Goal: Task Accomplishment & Management: Use online tool/utility

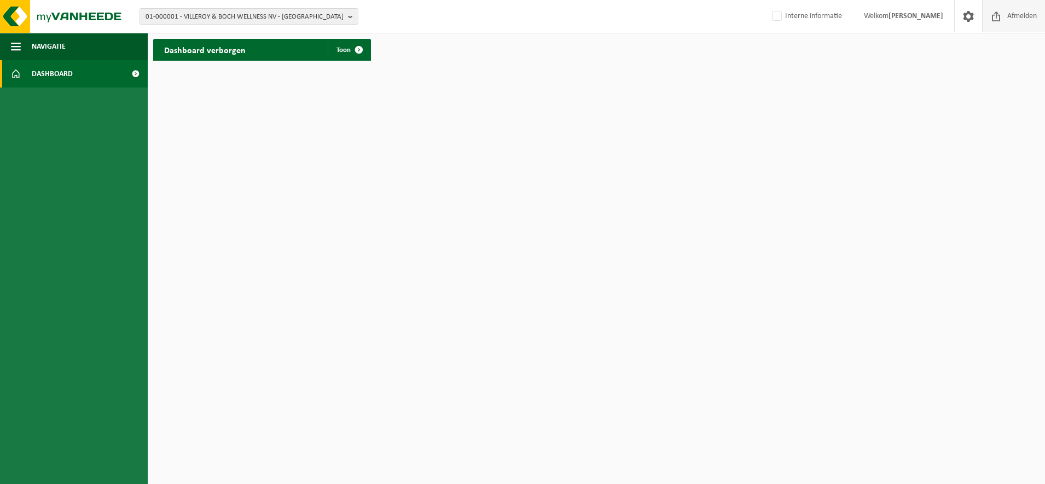
click at [1007, 20] on span "Afmelden" at bounding box center [1021, 16] width 35 height 32
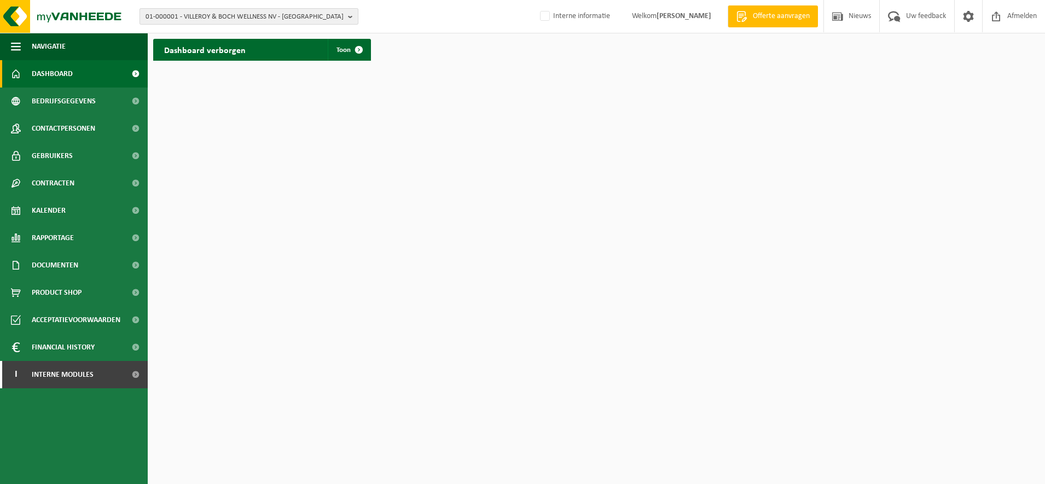
click at [348, 18] on b "button" at bounding box center [353, 16] width 10 height 15
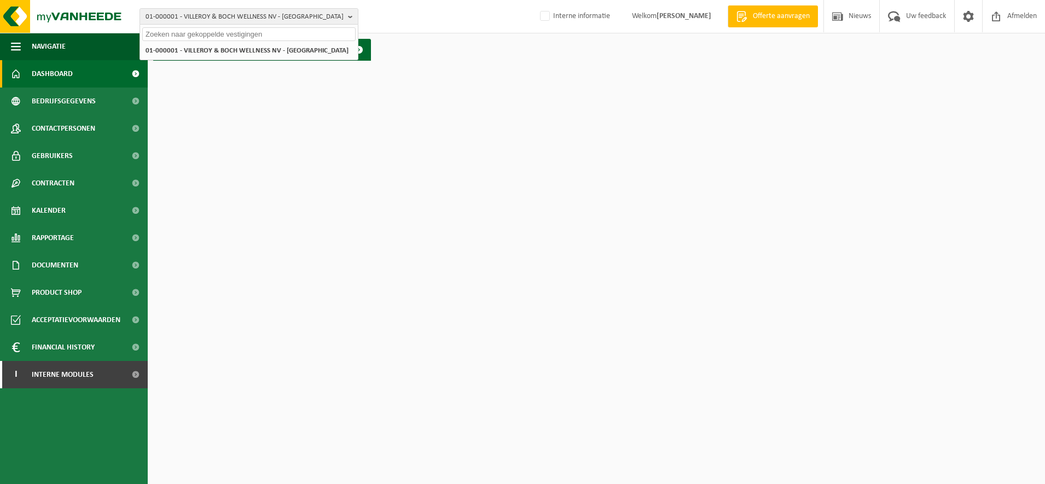
click at [265, 33] on input "text" at bounding box center [248, 34] width 213 height 14
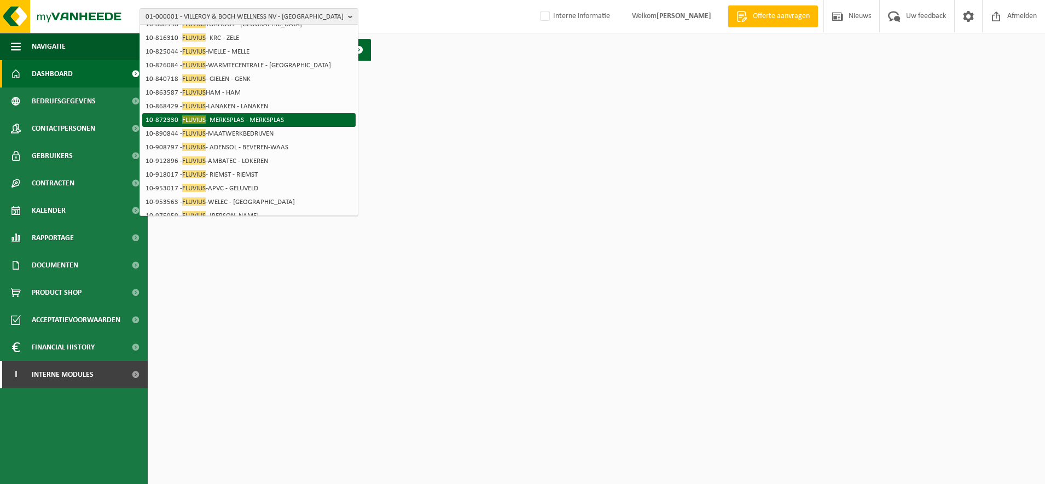
scroll to position [134, 0]
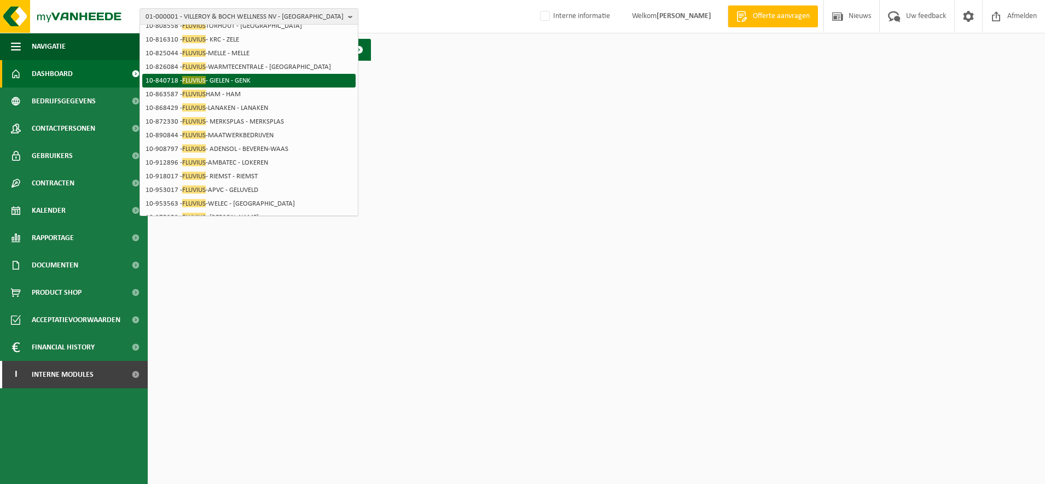
type input "fluvius"
click at [291, 77] on li "10-840718 - FLUVIUS - GIELEN - GENK" at bounding box center [248, 81] width 213 height 14
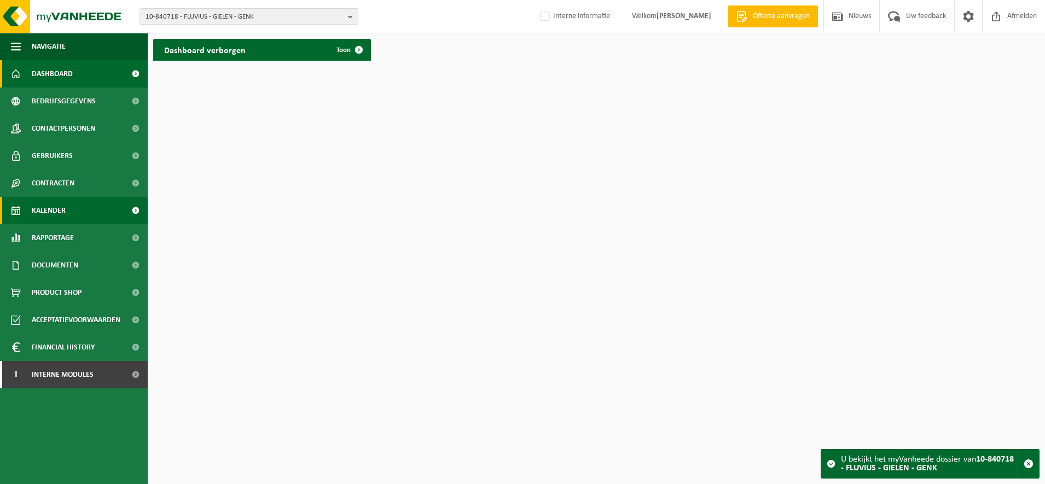
click at [98, 203] on link "Kalender" at bounding box center [74, 210] width 148 height 27
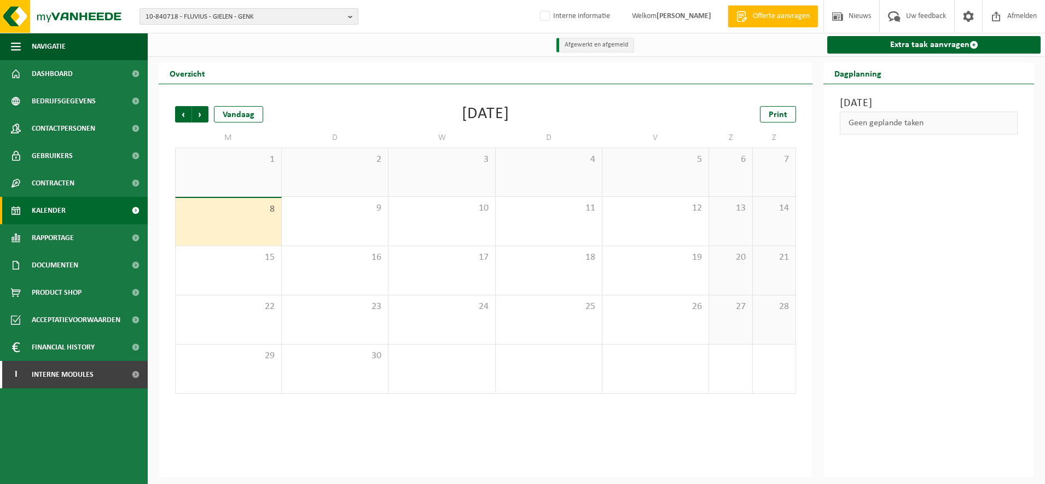
click at [352, 21] on b "button" at bounding box center [353, 16] width 10 height 15
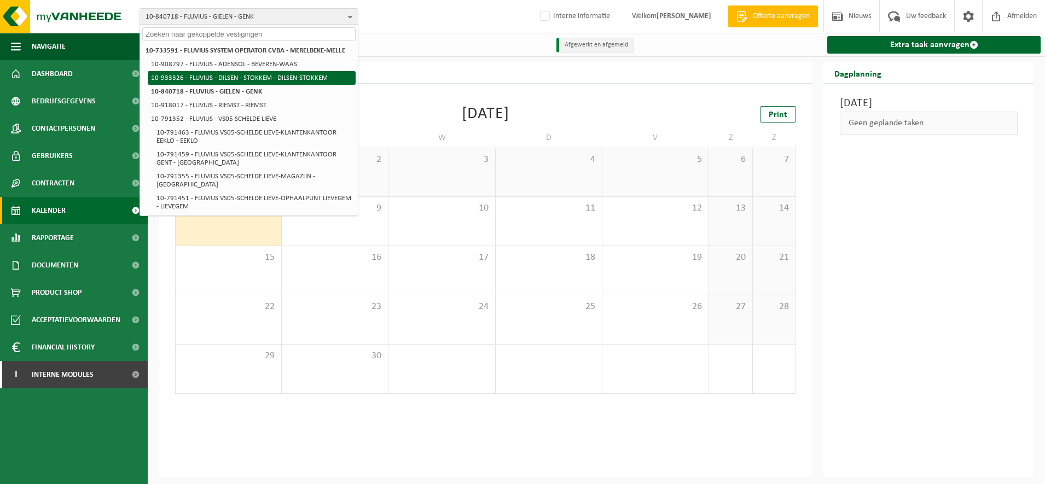
click at [320, 80] on li "10-933326 - FLUVIUS - DILSEN - STOKKEM - DILSEN-STOKKEM" at bounding box center [252, 78] width 208 height 14
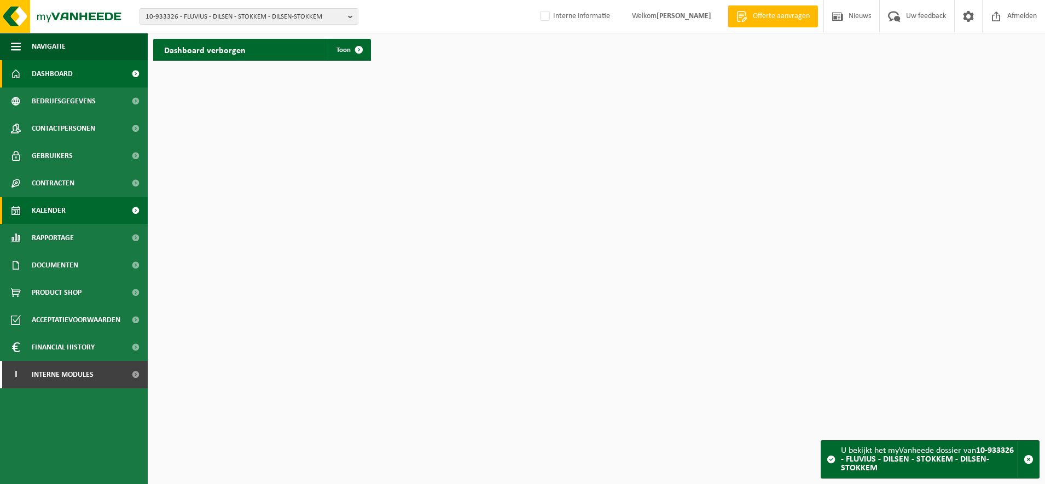
click at [84, 209] on link "Kalender" at bounding box center [74, 210] width 148 height 27
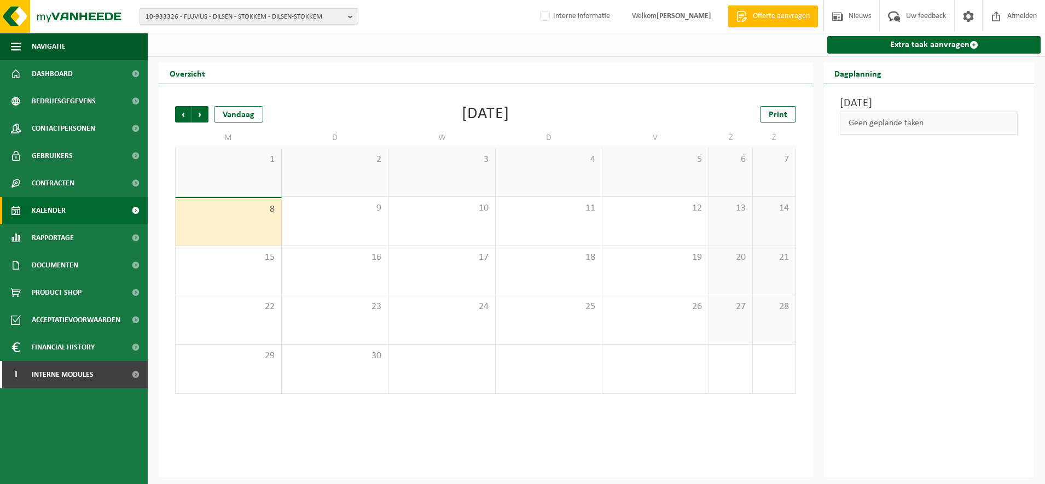
click at [333, 11] on span "10-933326 - FLUVIUS - DILSEN - STOKKEM - DILSEN-STOKKEM" at bounding box center [244, 17] width 198 height 16
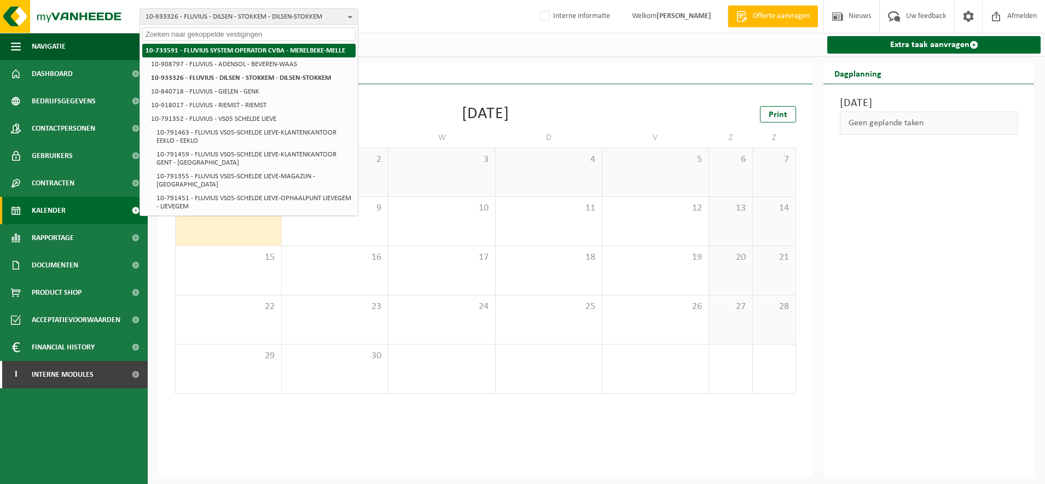
click at [295, 57] on li "10-733591 - FLUVIUS SYSTEM OPERATOR CVBA - MERELBEKE-MELLE" at bounding box center [248, 51] width 213 height 14
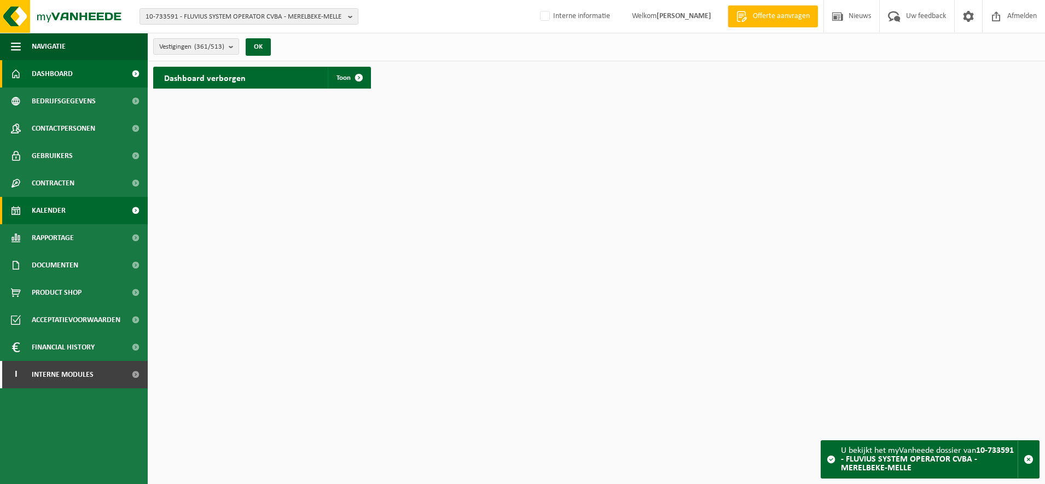
click at [91, 208] on link "Kalender" at bounding box center [74, 210] width 148 height 27
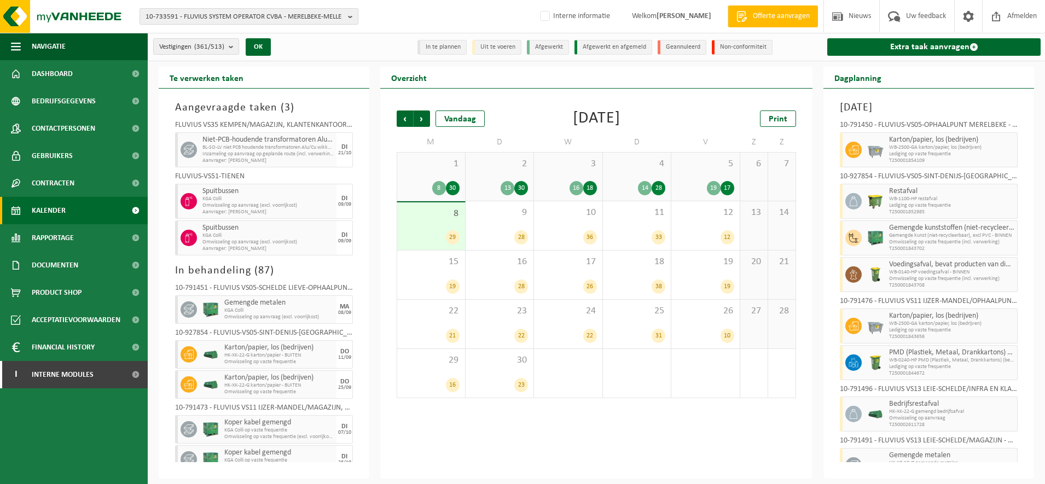
click at [345, 16] on button "10-733591 - FLUVIUS SYSTEM OPERATOR CVBA - MERELBEKE-MELLE" at bounding box center [248, 16] width 219 height 16
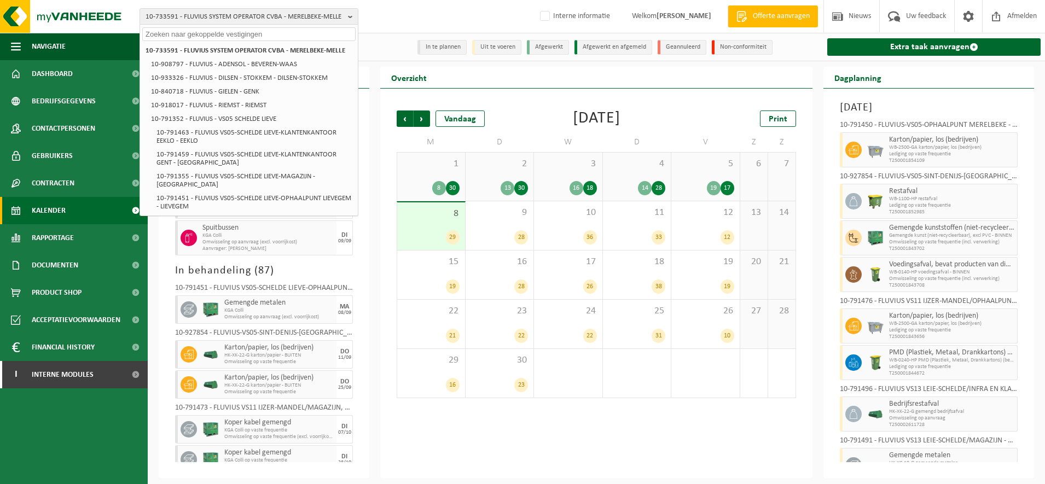
click at [592, 80] on div "Overzicht" at bounding box center [596, 78] width 432 height 22
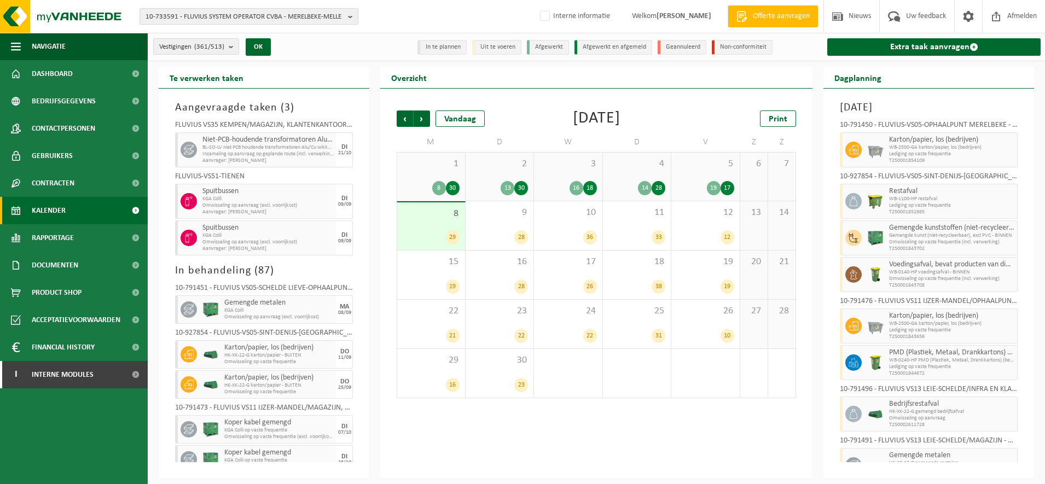
click at [351, 18] on b "button" at bounding box center [353, 16] width 10 height 15
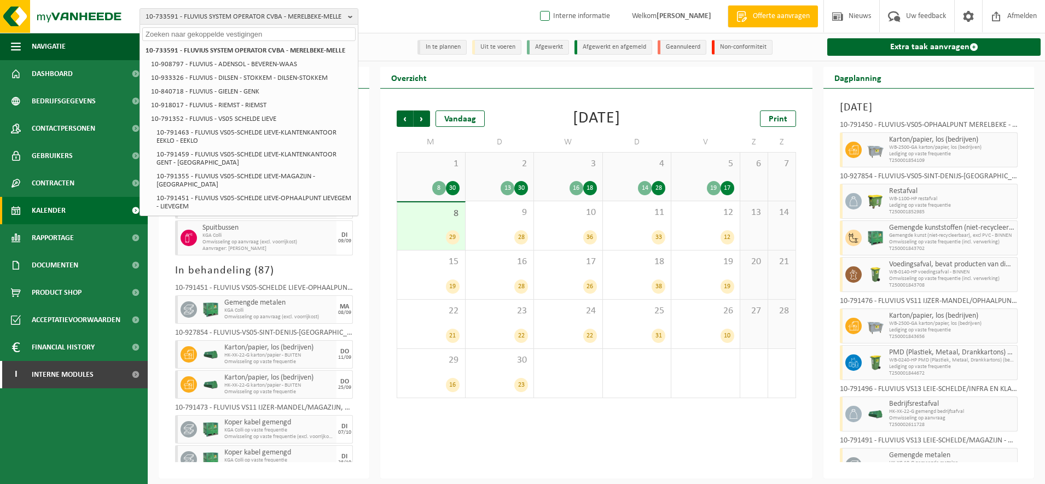
click at [538, 18] on label "Interne informatie" at bounding box center [574, 16] width 72 height 16
click at [535, 0] on input "Interne informatie" at bounding box center [535, -1] width 1 height 1
checkbox input "true"
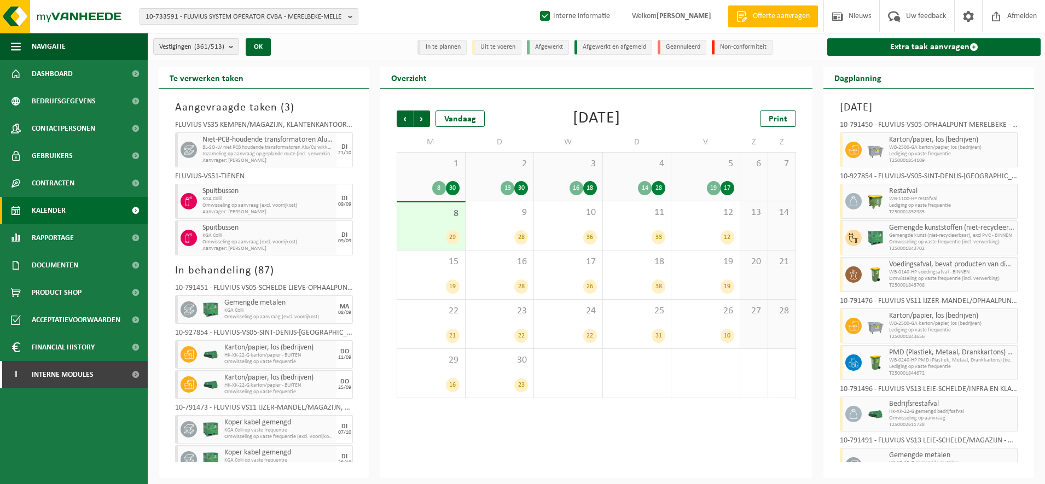
click at [307, 13] on span "10-733591 - FLUVIUS SYSTEM OPERATOR CVBA - MERELBEKE-MELLE" at bounding box center [244, 17] width 198 height 16
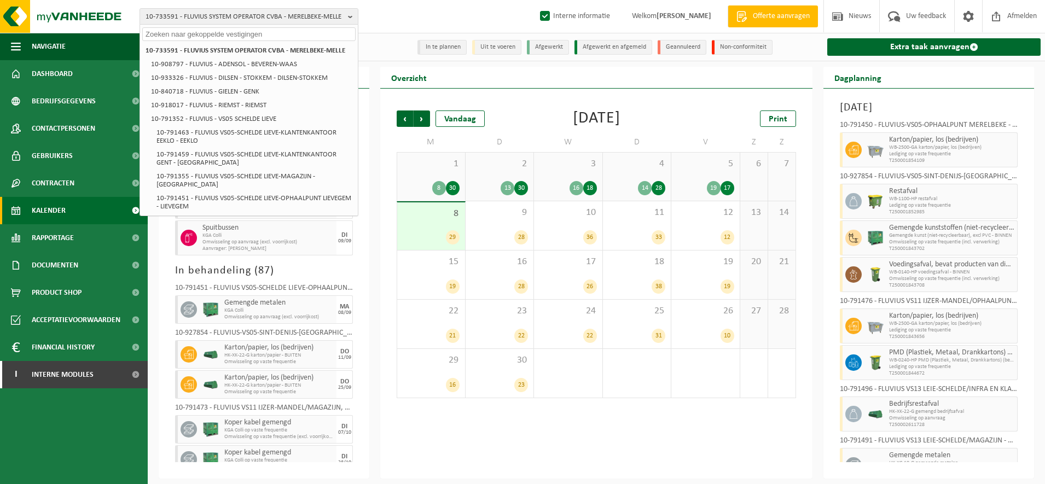
click at [268, 32] on input "text" at bounding box center [248, 34] width 213 height 14
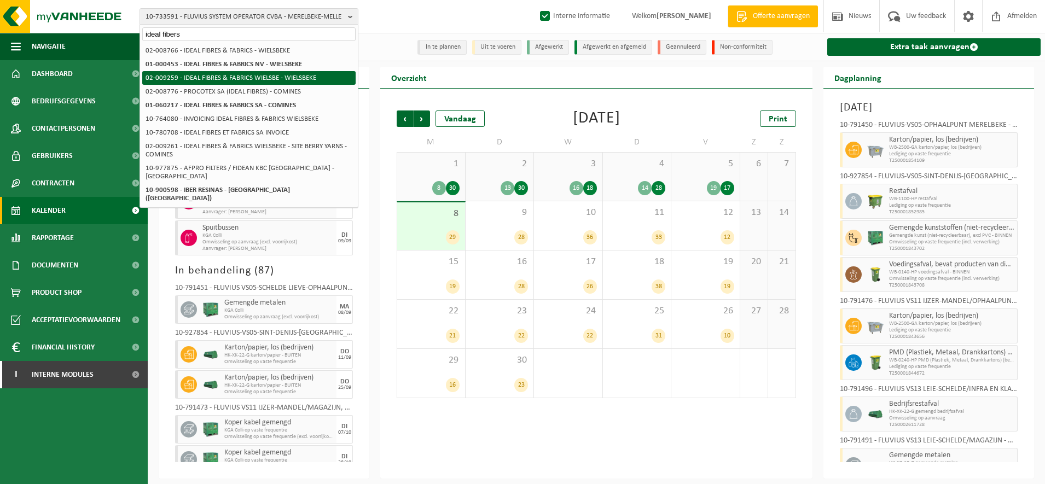
type input "ideal fibers"
click at [313, 75] on li "02-009259 - IDEAL FIBRES & FABRICS WIELSBE - WIELSBEKE" at bounding box center [248, 78] width 213 height 14
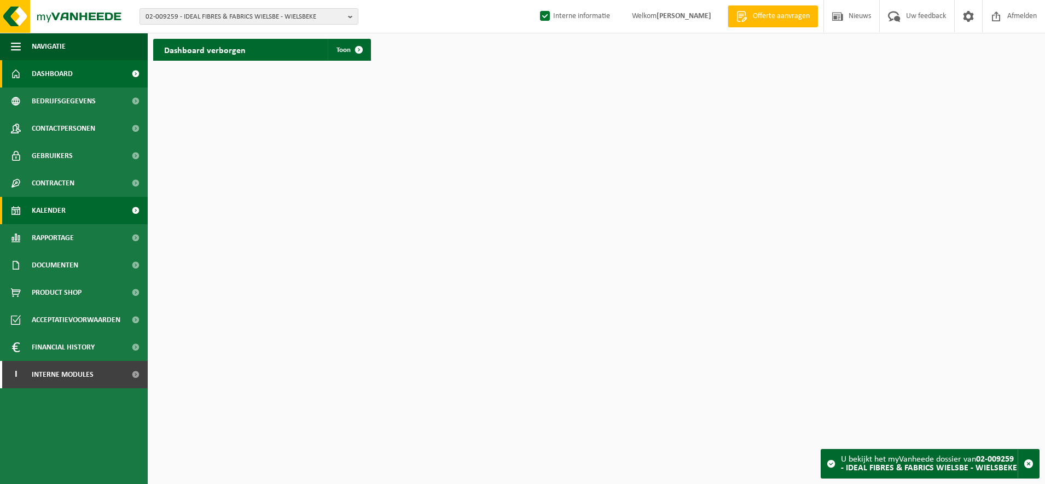
click at [105, 210] on link "Kalender" at bounding box center [74, 210] width 148 height 27
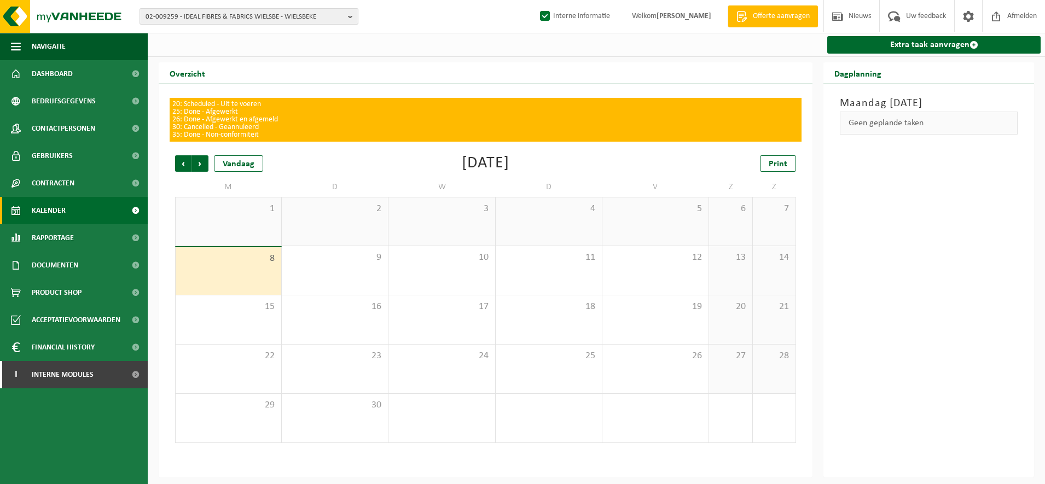
click at [263, 14] on span "02-009259 - IDEAL FIBRES & FABRICS WIELSBE - WIELSBEKE" at bounding box center [244, 17] width 198 height 16
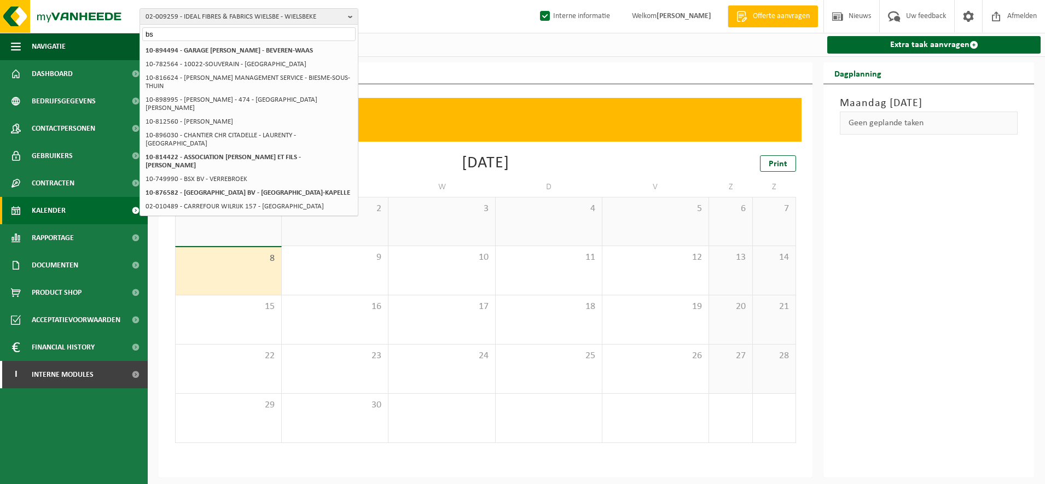
type input "b"
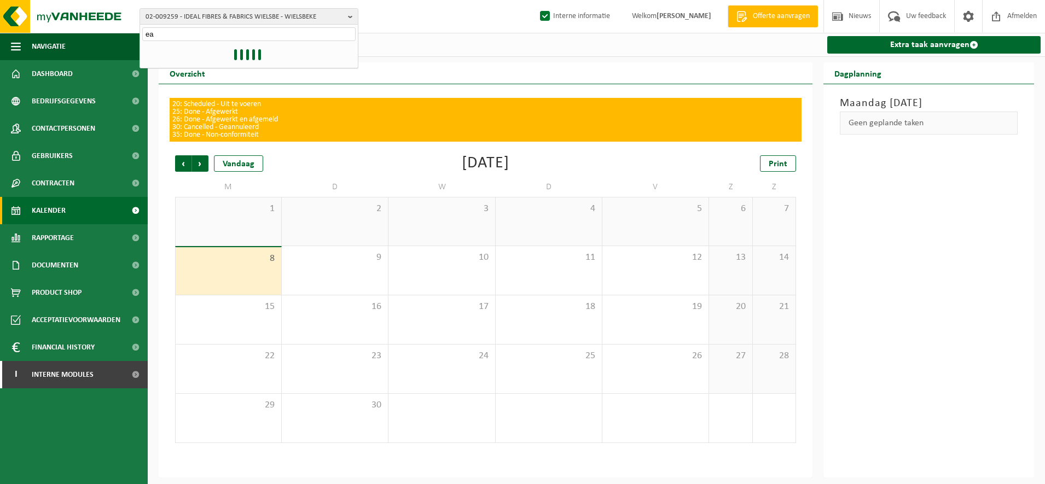
type input "e"
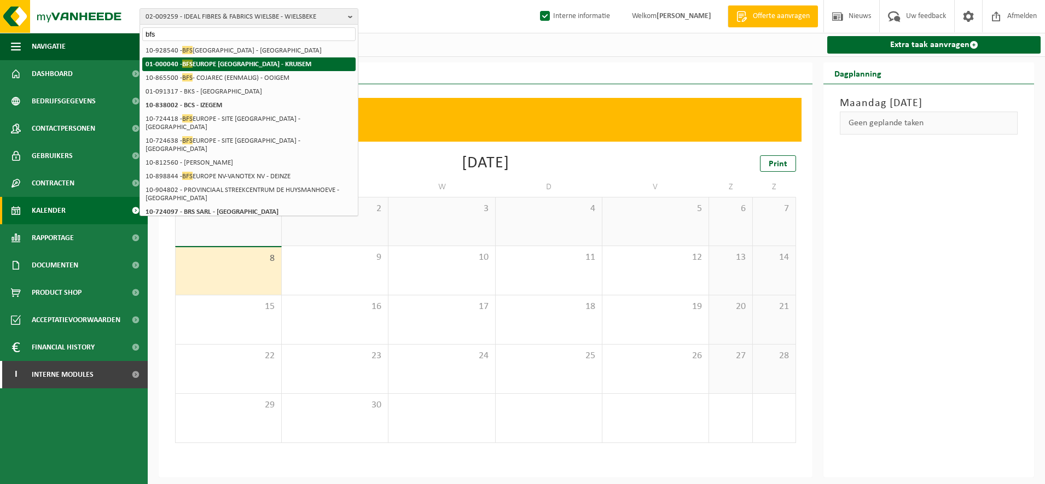
type input "bfs"
click at [325, 62] on li "01-000040 - BFS EUROPE NV - KRUISEM" at bounding box center [248, 64] width 213 height 14
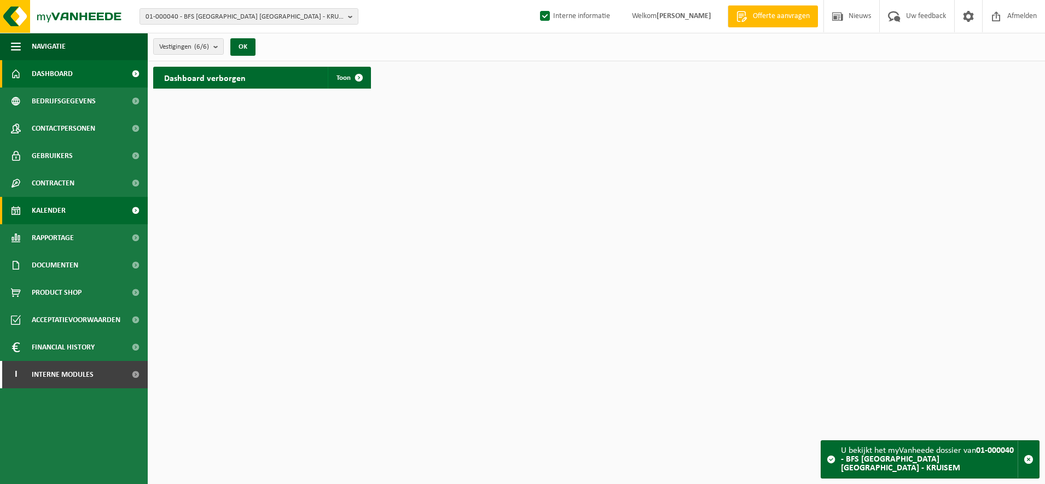
click at [97, 219] on link "Kalender" at bounding box center [74, 210] width 148 height 27
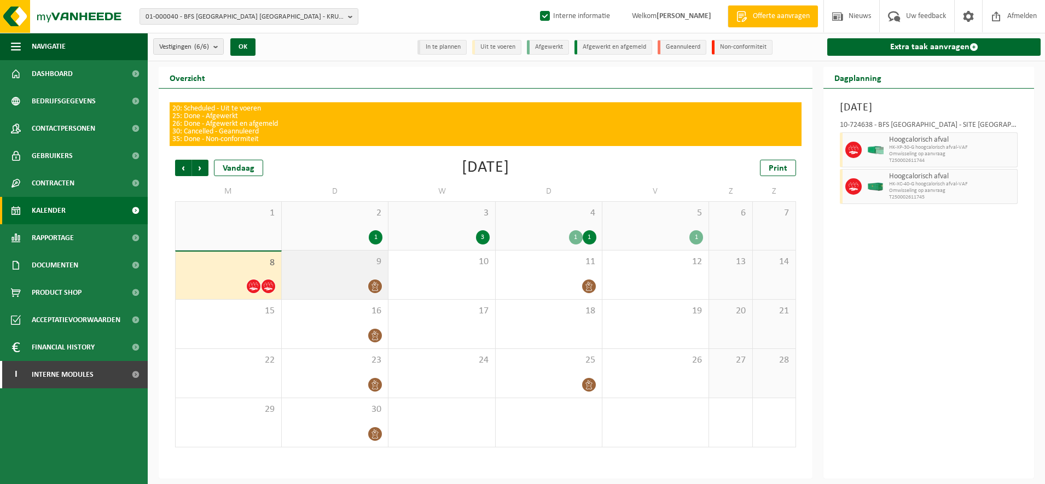
click at [363, 283] on div at bounding box center [334, 286] width 95 height 15
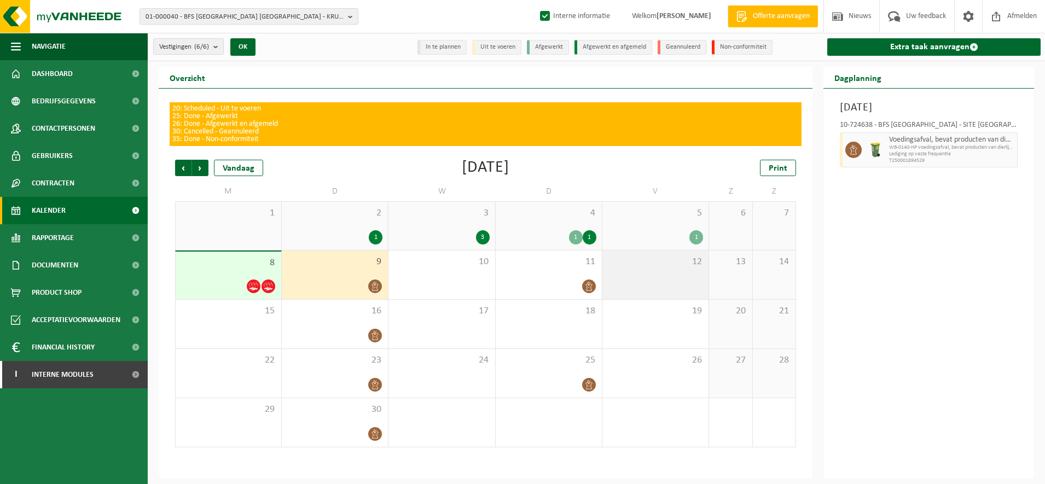
click at [659, 286] on div "12" at bounding box center [655, 274] width 106 height 49
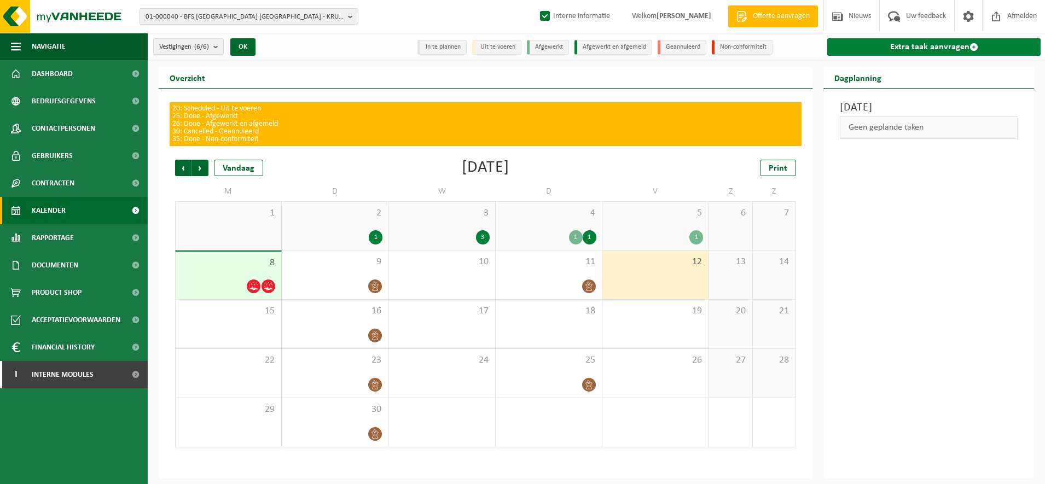
click at [948, 43] on link "Extra taak aanvragen" at bounding box center [933, 47] width 213 height 18
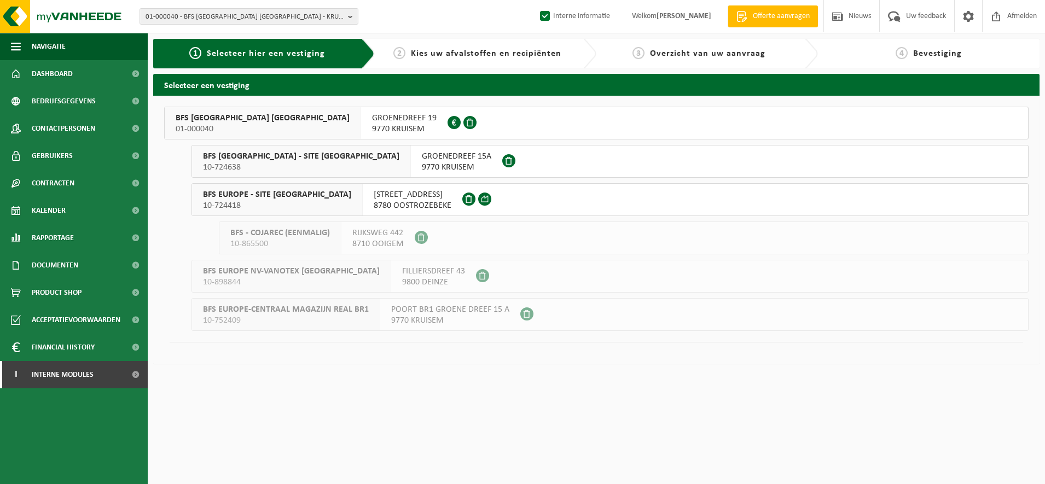
click at [465, 165] on button "BFS EUROPE - SITE KRUISHOUTEM 10-724638 GROENEDREEF 15A 9770 KRUISEM" at bounding box center [609, 161] width 837 height 33
click at [422, 159] on span "GROENEDREEF 15A" at bounding box center [456, 156] width 69 height 11
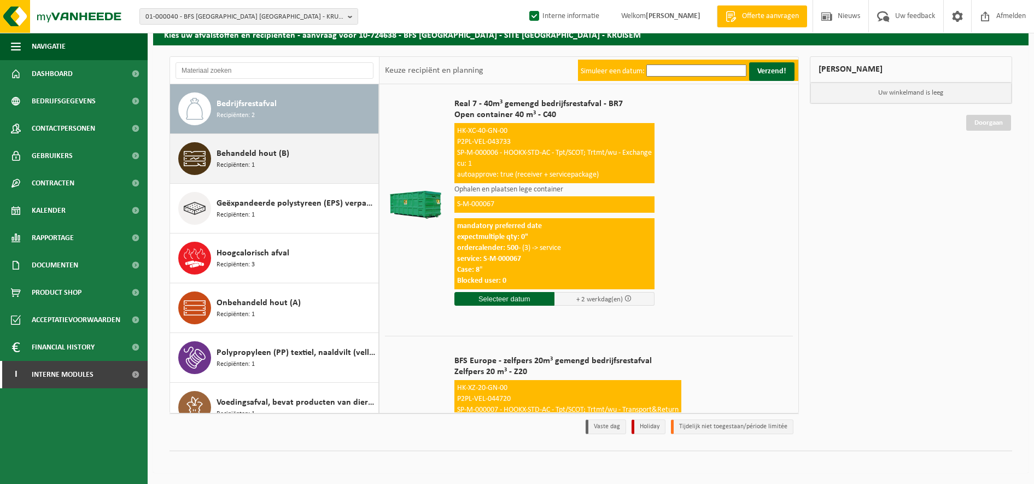
scroll to position [19, 0]
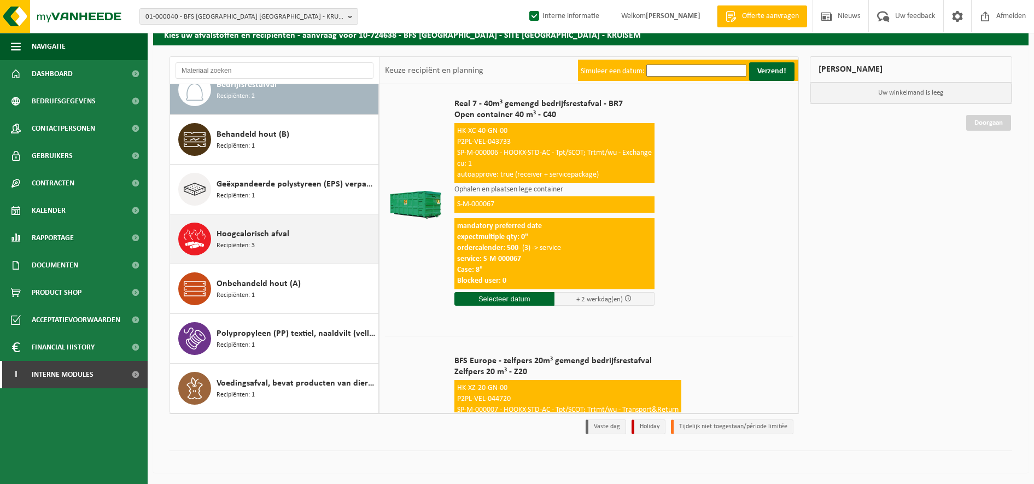
click at [306, 251] on div "Hoogcalorisch afval Recipiënten: 3" at bounding box center [296, 239] width 159 height 33
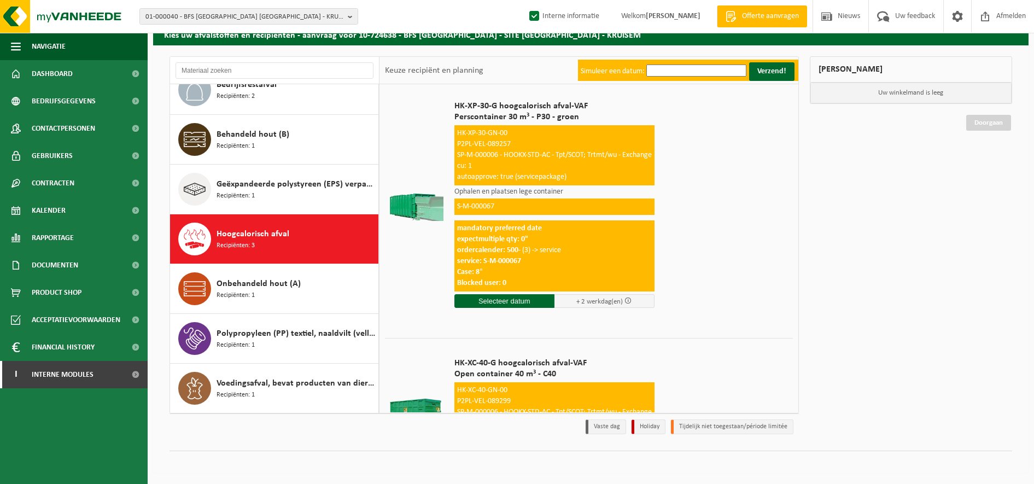
scroll to position [0, 0]
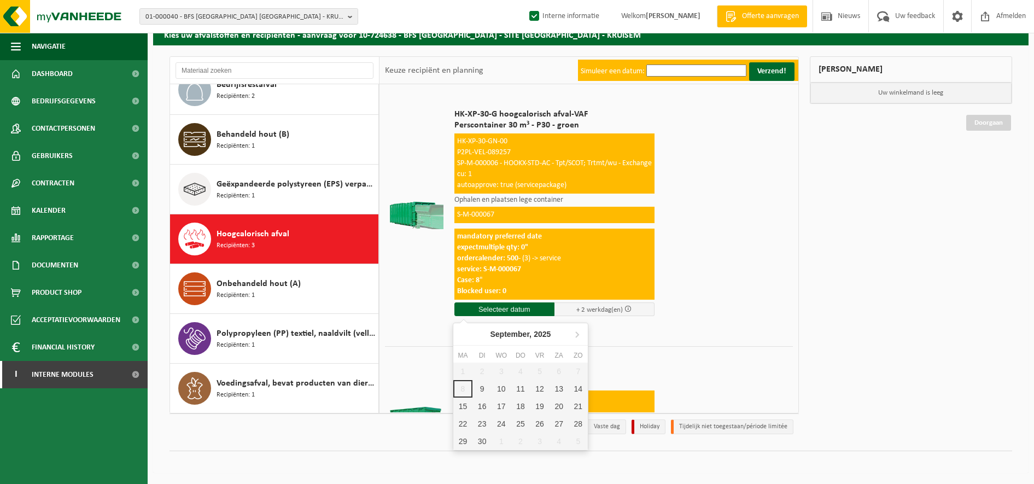
click at [505, 313] on input "text" at bounding box center [505, 309] width 100 height 14
click at [538, 389] on div "12" at bounding box center [539, 389] width 19 height 18
type input "Van [DATE]"
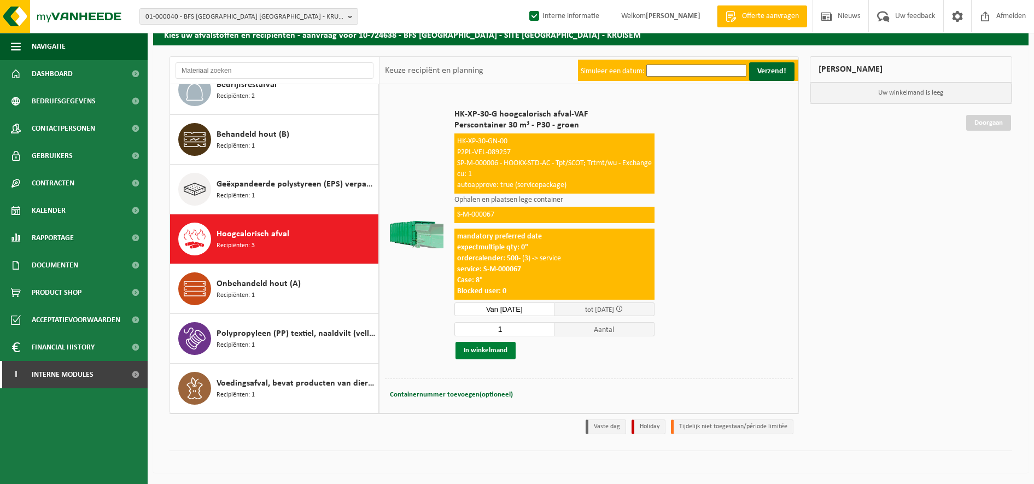
click at [484, 351] on button "In winkelmand" at bounding box center [486, 351] width 60 height 18
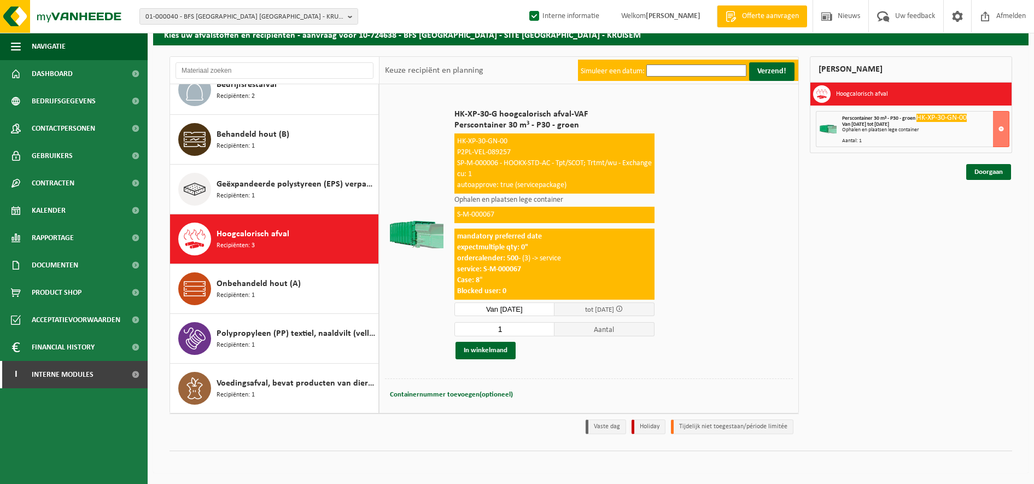
click at [413, 119] on td at bounding box center [415, 234] width 61 height 289
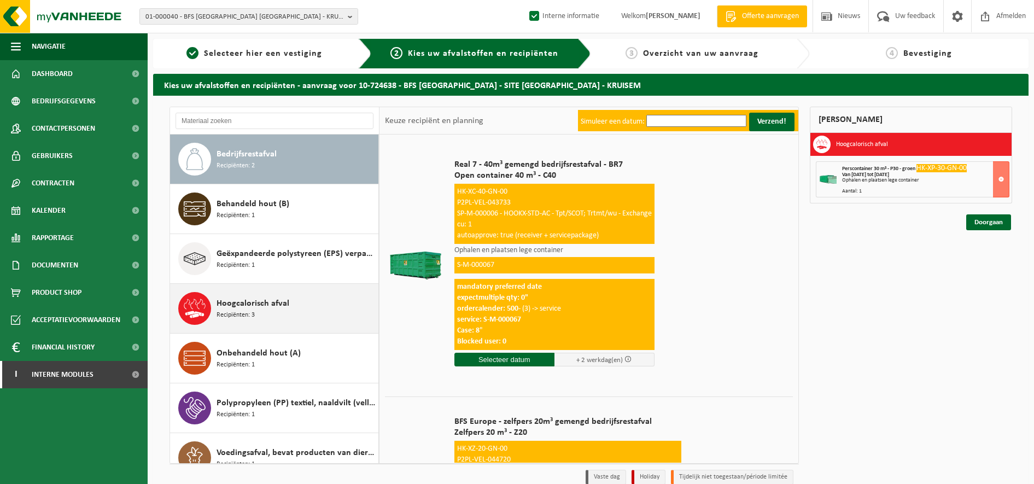
click at [286, 305] on span "Hoogcalorisch afval" at bounding box center [253, 303] width 73 height 13
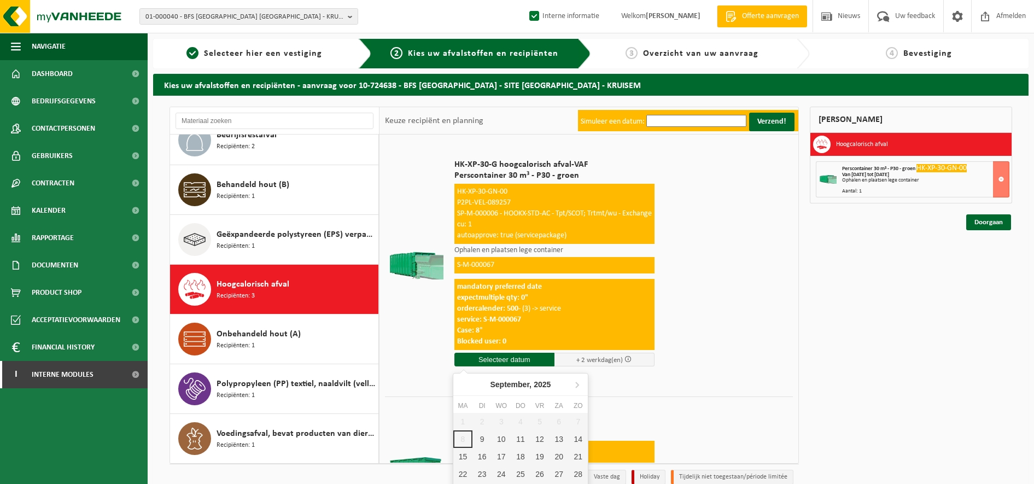
click at [506, 358] on input "text" at bounding box center [505, 360] width 100 height 14
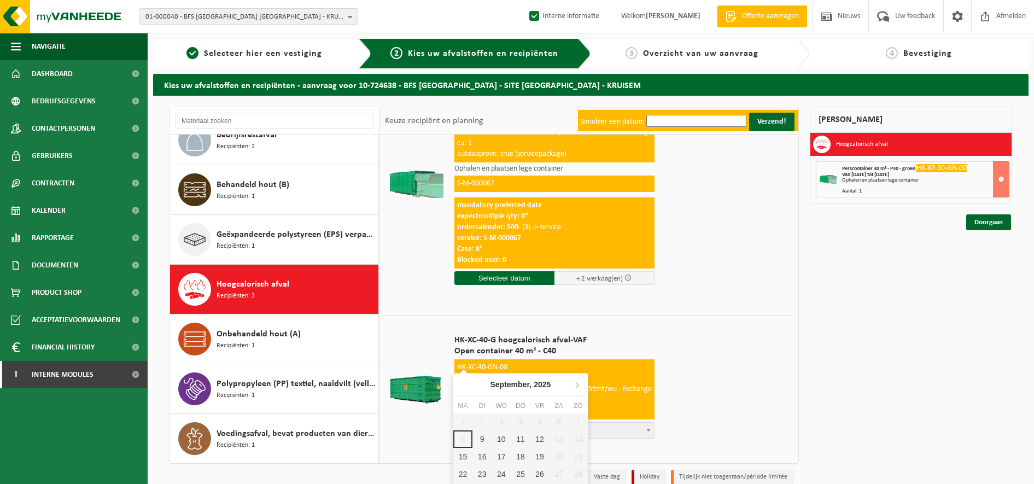
scroll to position [82, 0]
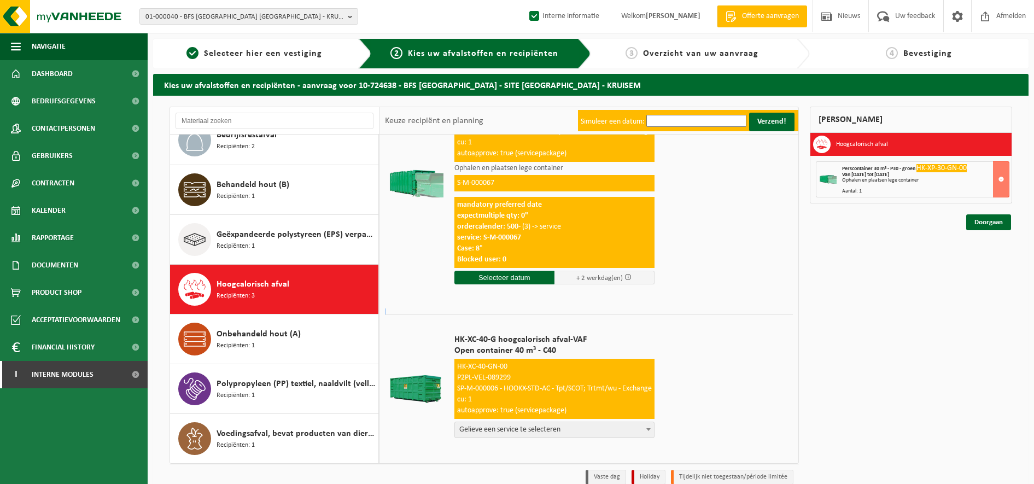
drag, startPoint x: 625, startPoint y: 309, endPoint x: 629, endPoint y: 278, distance: 30.9
click at [629, 278] on tbody "HK-XP-30-G hoogcalorisch afval-VAF Perscontainer 30 m³ - P30 - groen HK-XP-30-G…" at bounding box center [589, 391] width 408 height 667
click at [629, 278] on span at bounding box center [628, 276] width 7 height 7
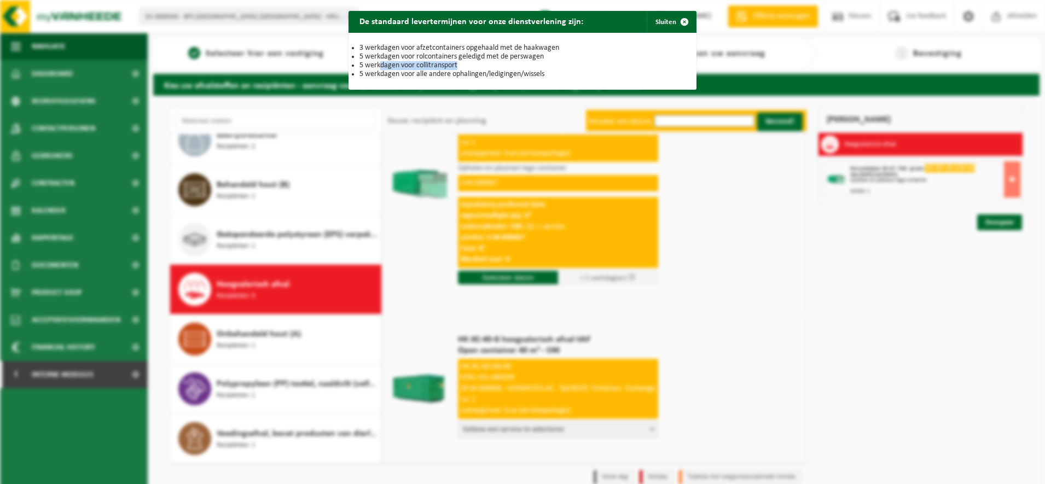
drag, startPoint x: 459, startPoint y: 63, endPoint x: 375, endPoint y: 63, distance: 83.7
click at [375, 63] on li "5 werkdagen voor collitransport" at bounding box center [522, 65] width 327 height 9
click at [674, 22] on span "button" at bounding box center [684, 22] width 22 height 22
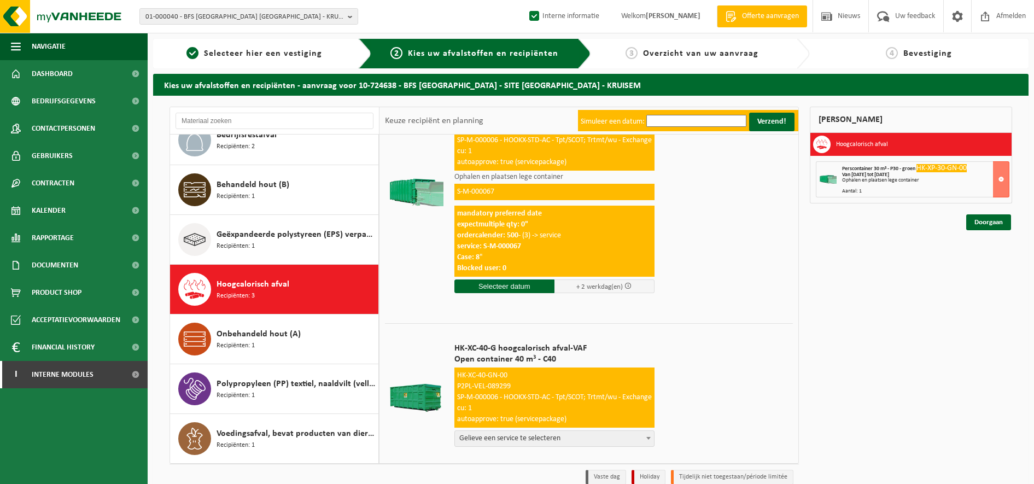
scroll to position [0, 0]
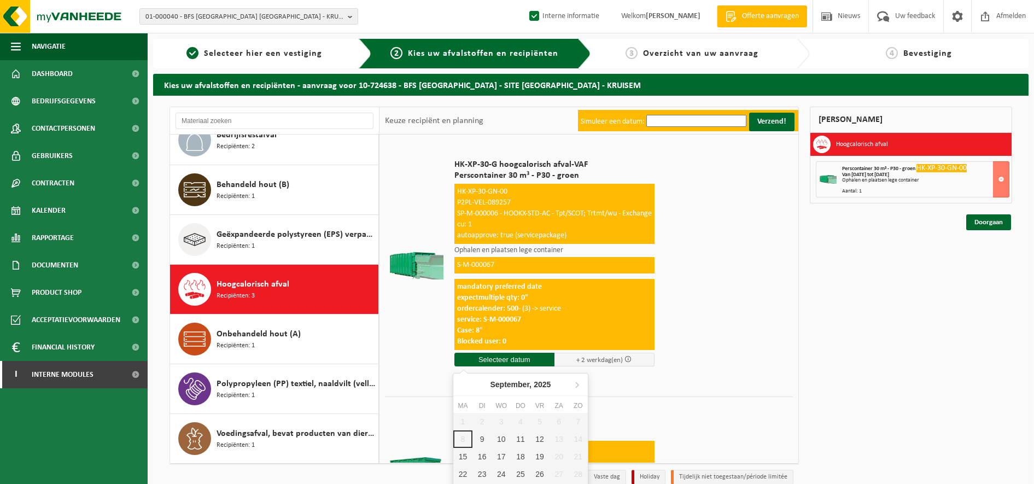
click at [525, 359] on input "text" at bounding box center [505, 360] width 100 height 14
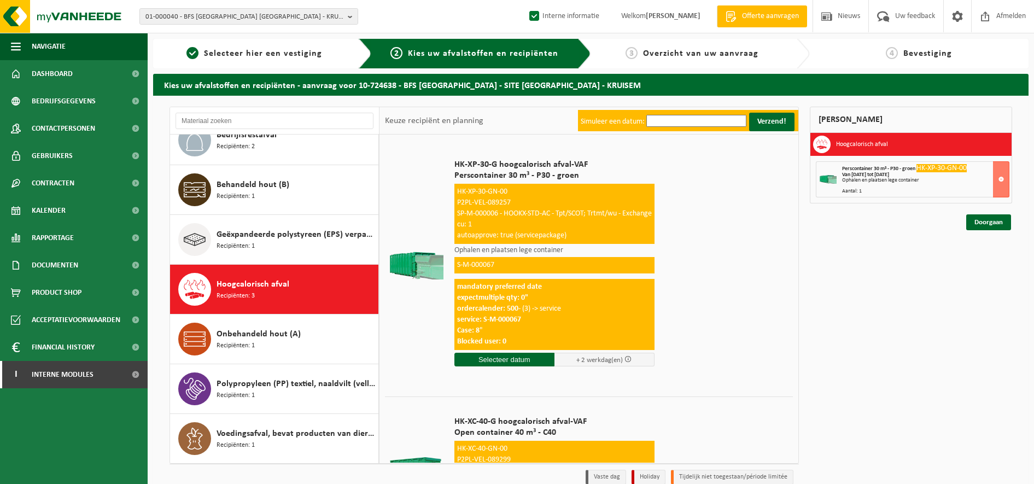
drag, startPoint x: 876, startPoint y: 229, endPoint x: 928, endPoint y: 186, distance: 67.6
click at [928, 186] on div "Mijn winkelmand Hoogcalorisch afval Perscontainer 30 m³ - P30 - groen HK-XP-30-…" at bounding box center [911, 298] width 213 height 383
click at [928, 186] on div "Perscontainer 30 m³ - P30 - groen HK-XP-30-GN-00 Van 2025-09-12 tot 2025-09-16 …" at bounding box center [925, 180] width 167 height 30
click at [703, 215] on td "HK-XP-30-G hoogcalorisch afval-VAF Perscontainer 30 m³ - P30 - groen HK-XP-30-G…" at bounding box center [619, 265] width 347 height 251
click at [981, 221] on link "Doorgaan" at bounding box center [988, 222] width 45 height 16
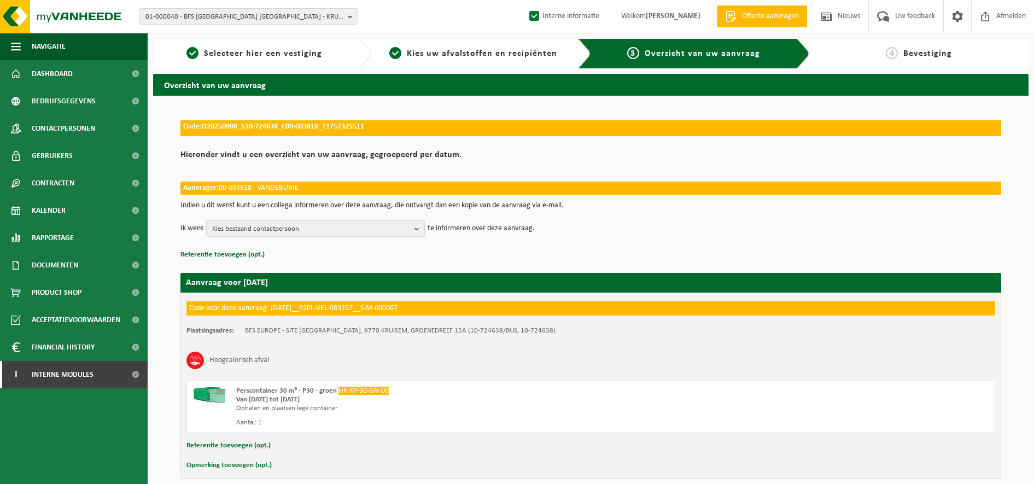
click at [404, 227] on span "Kies bestaand contactpersoon" at bounding box center [311, 229] width 198 height 16
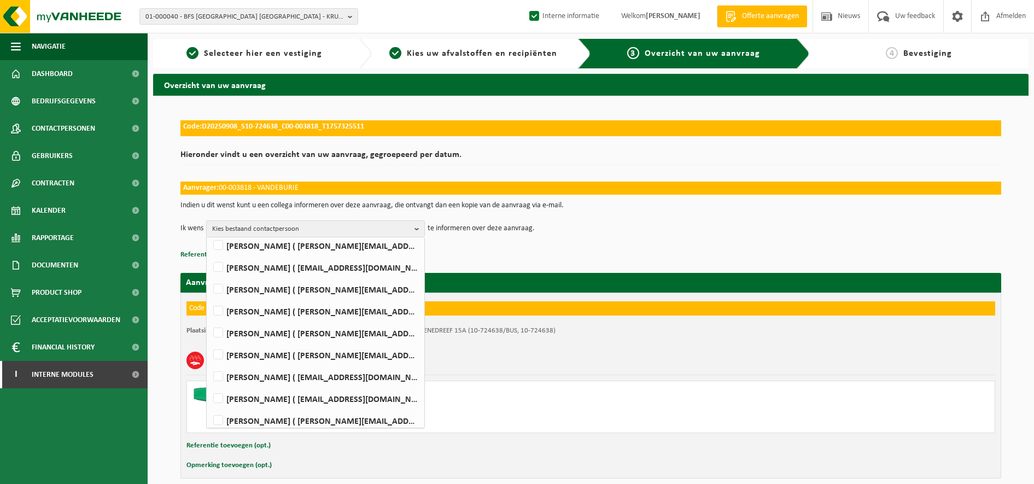
scroll to position [378, 0]
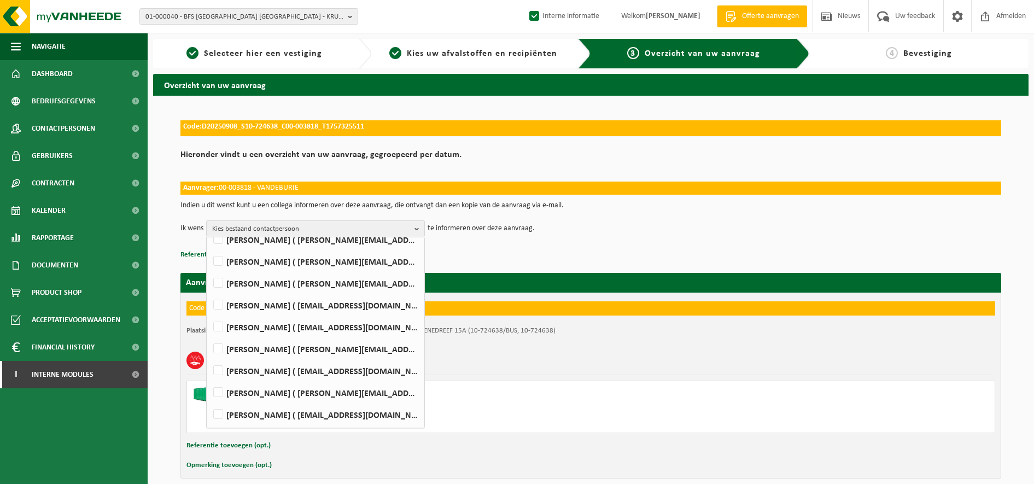
click at [656, 234] on td "Ik wens Kies bestaand contactpersoon Alles selecteren Alles deselecteren ( ap.b…" at bounding box center [590, 228] width 821 height 16
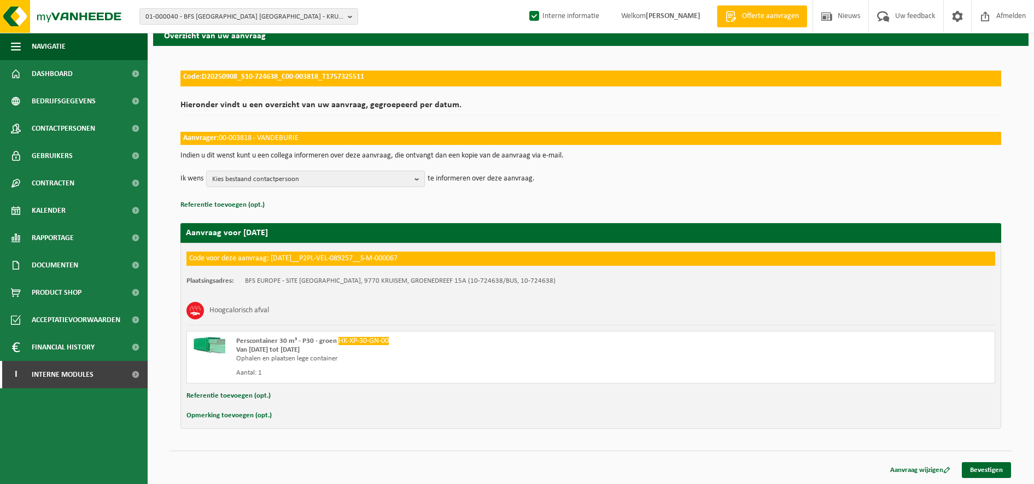
scroll to position [0, 0]
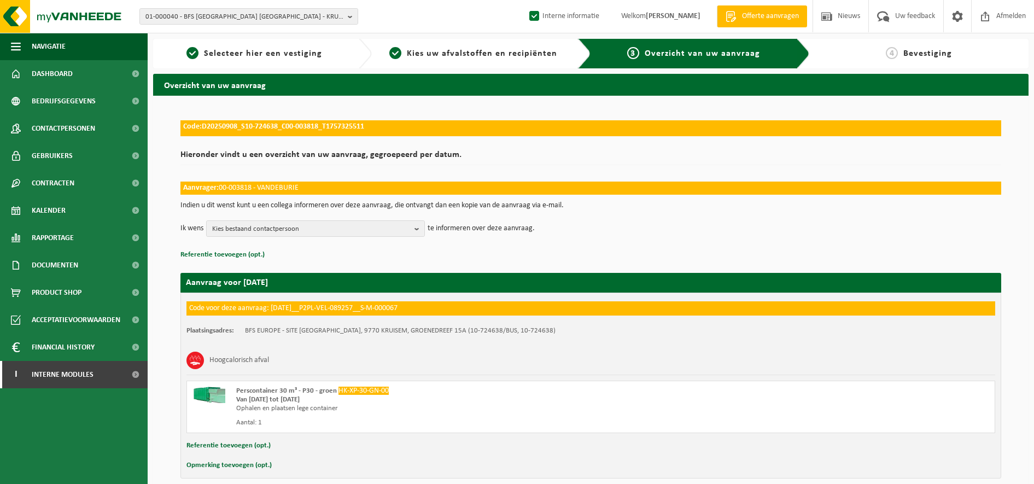
click at [748, 17] on span "Offerte aanvragen" at bounding box center [770, 16] width 62 height 11
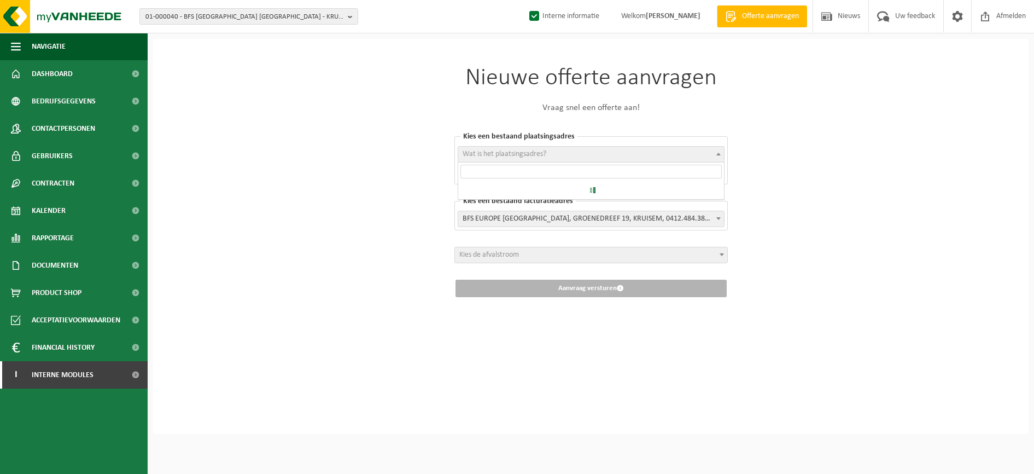
click at [557, 153] on span "Wat is het plaatsingsadres?" at bounding box center [591, 154] width 266 height 15
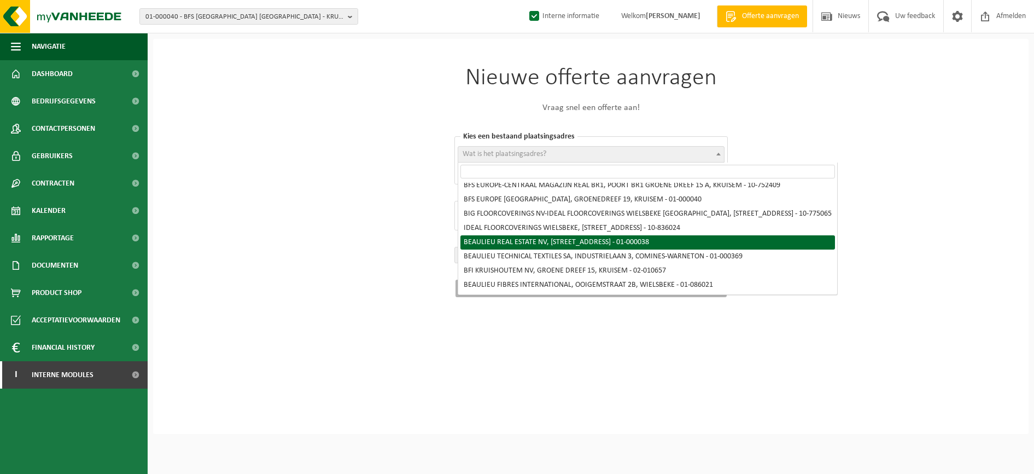
scroll to position [289, 0]
select select "7"
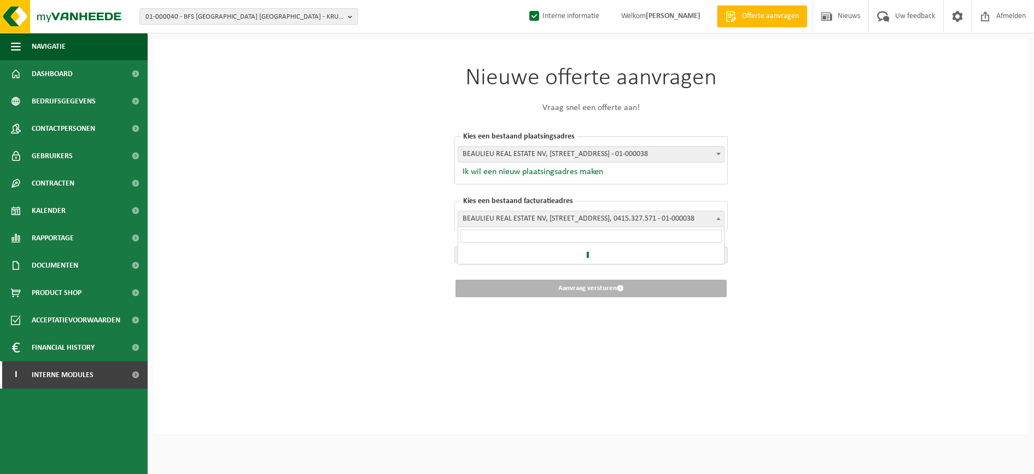
click at [643, 220] on span "BEAULIEU REAL ESTATE NV, BOFFONSTRAAT 3, WIELSBEKE, 0415.327.571 - 01-000038" at bounding box center [591, 218] width 266 height 15
click at [686, 156] on span "BEAULIEU REAL ESTATE NV, BOFFONSTRAAT 3, WIELSBEKE - 01-000038" at bounding box center [591, 154] width 266 height 15
drag, startPoint x: 292, startPoint y: 147, endPoint x: 506, endPoint y: 174, distance: 216.7
click at [506, 174] on div "Nieuwe offerte aanvragen Vraag snel een offerte aan! Kies een bestaand plaatsin…" at bounding box center [591, 236] width 876 height 395
click at [506, 174] on button "Ik wil een nieuw plaatsingsadres maken" at bounding box center [530, 171] width 145 height 11
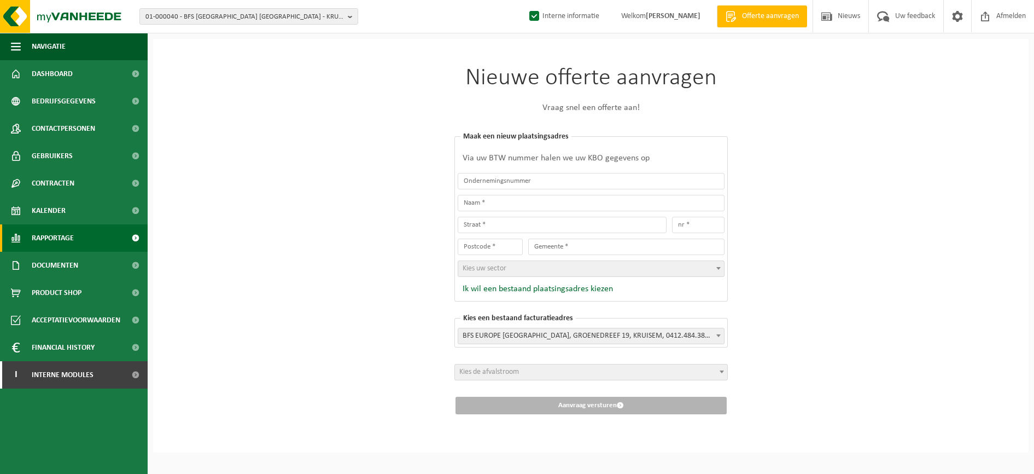
click at [112, 243] on link "Rapportage" at bounding box center [74, 237] width 148 height 27
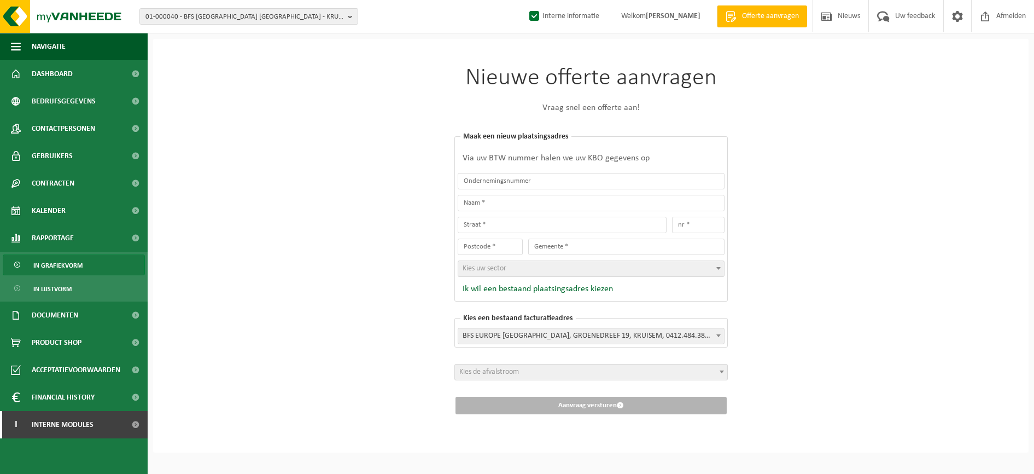
click at [110, 264] on link "In grafiekvorm" at bounding box center [74, 264] width 142 height 21
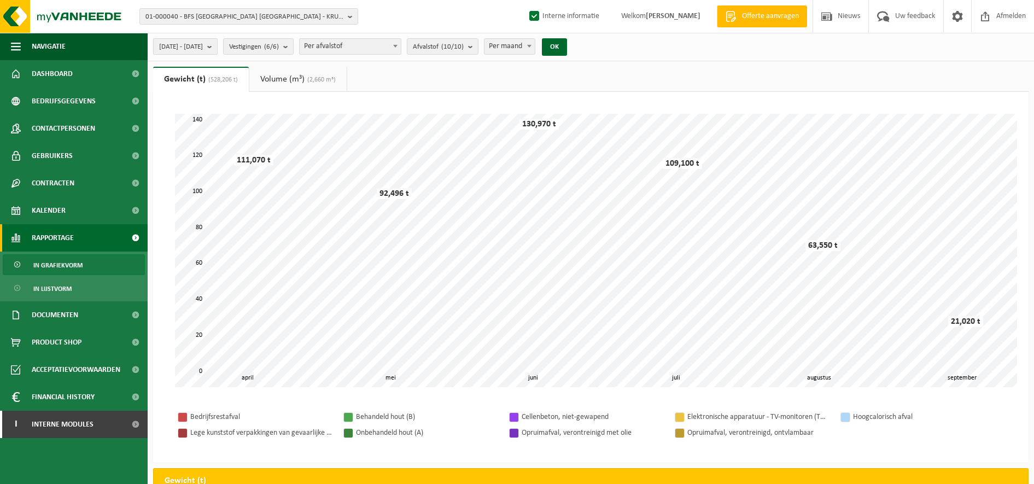
click at [203, 51] on span "[DATE] - [DATE]" at bounding box center [181, 47] width 44 height 16
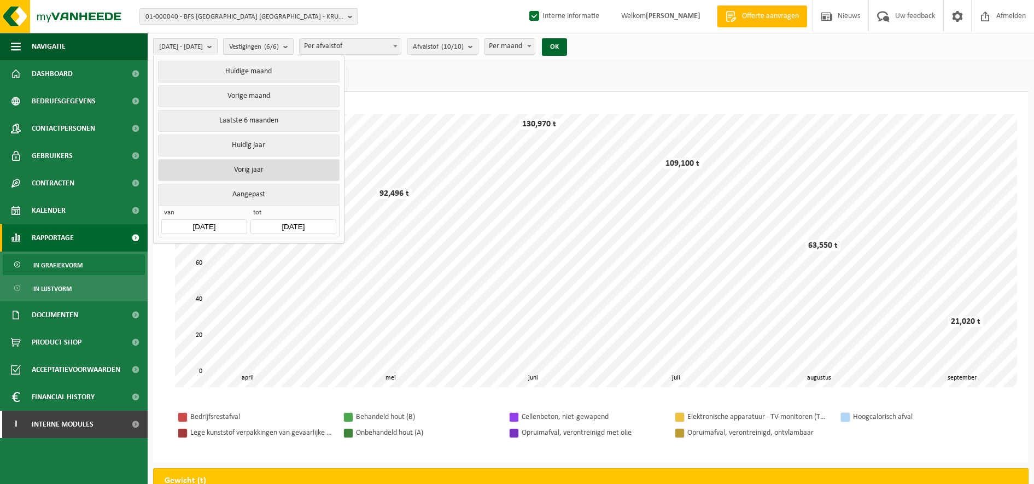
click at [275, 164] on button "Vorig jaar" at bounding box center [248, 170] width 181 height 22
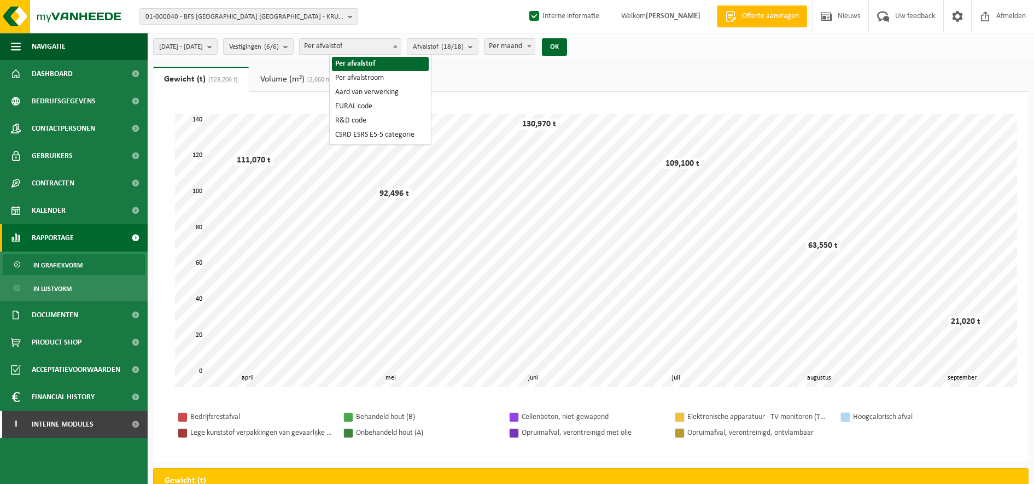
click at [401, 50] on span "Per afvalstof" at bounding box center [350, 46] width 101 height 15
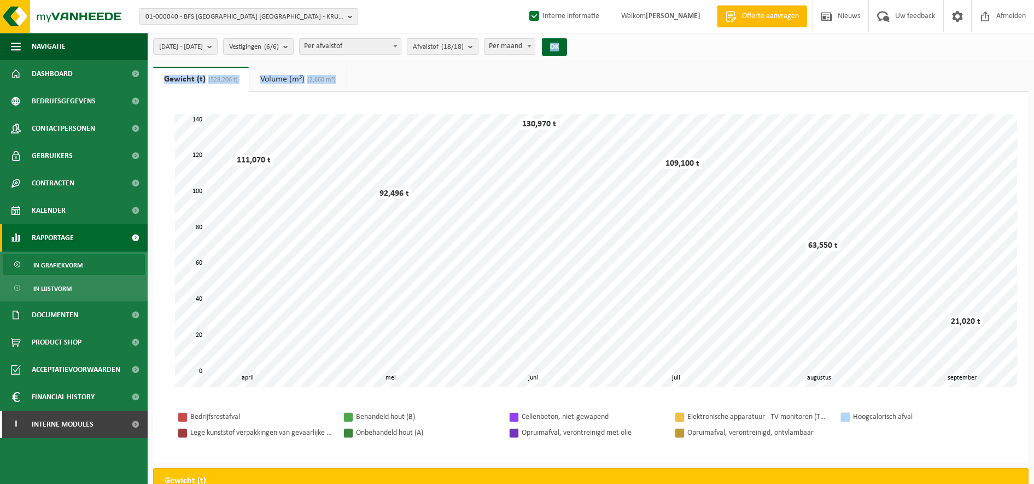
drag, startPoint x: 470, startPoint y: 64, endPoint x: 474, endPoint y: 50, distance: 14.9
click at [474, 50] on div "[DATE] - [DATE] Huidige maand Vorige maand Laatste 6 maanden Huidig jaar Vorig …" at bounding box center [517, 438] width 1034 height 876
click at [464, 50] on count "(18/18)" at bounding box center [452, 46] width 22 height 7
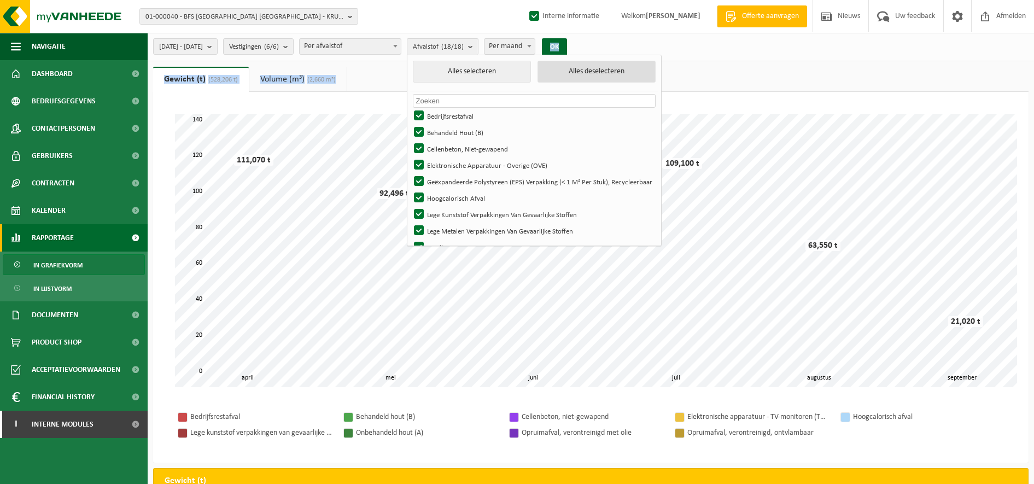
drag, startPoint x: 598, startPoint y: 76, endPoint x: 637, endPoint y: 70, distance: 38.8
click at [637, 70] on button "Alles deselecteren" at bounding box center [597, 72] width 118 height 22
checkbox input "false"
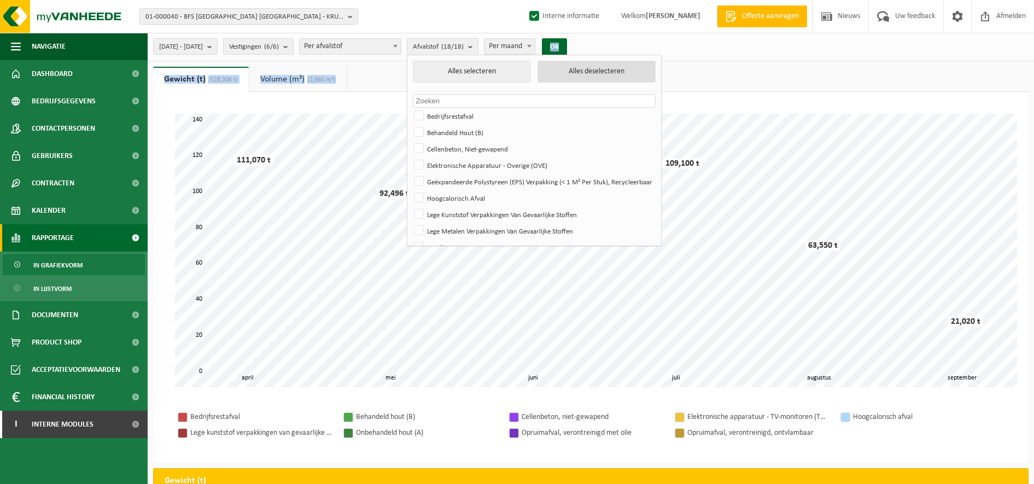
checkbox input "false"
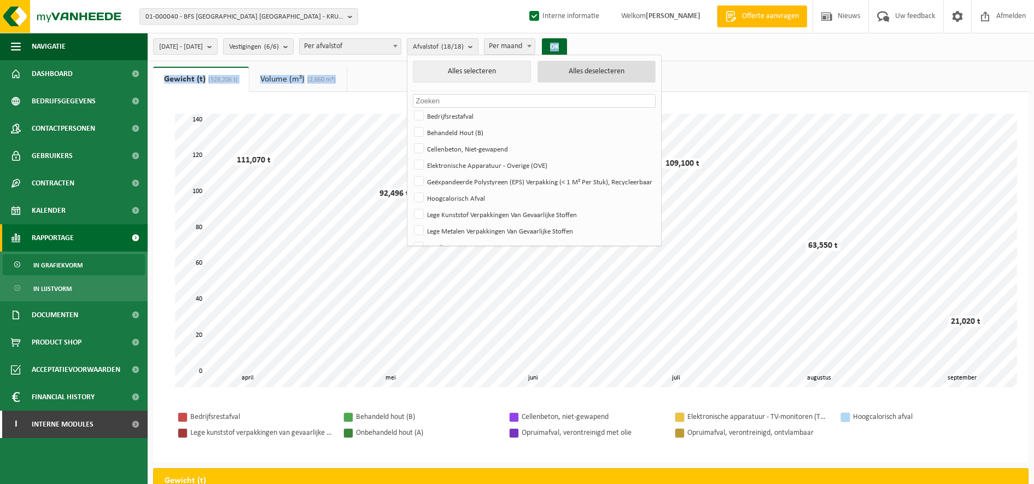
checkbox input "false"
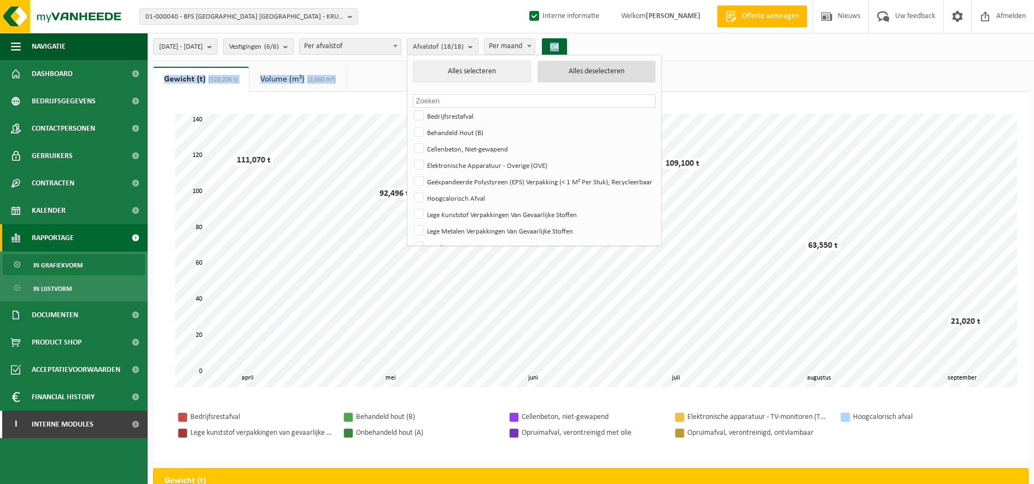
checkbox input "false"
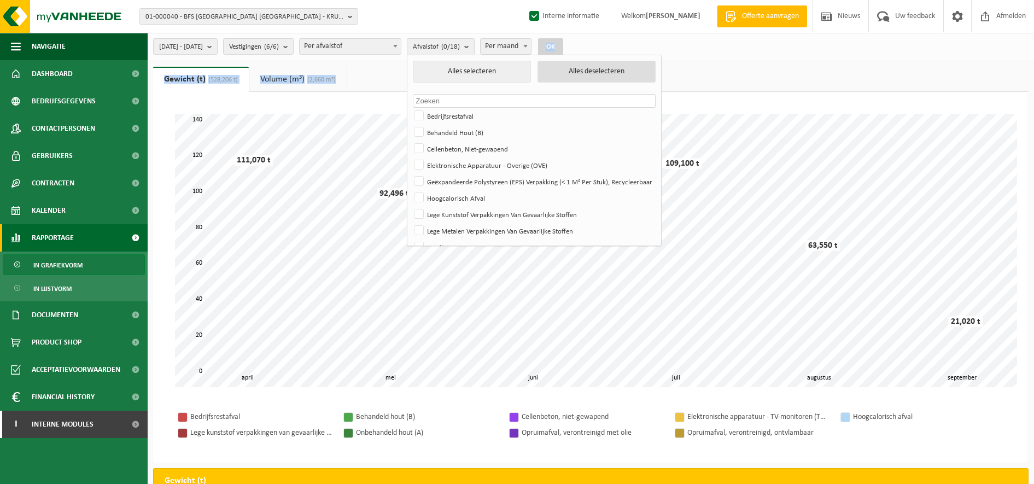
click at [637, 70] on button "Alles deselecteren" at bounding box center [597, 72] width 118 height 22
click at [453, 115] on label "Bedrijfsrestafval" at bounding box center [533, 116] width 243 height 16
click at [410, 108] on input "Bedrijfsrestafval" at bounding box center [410, 107] width 1 height 1
checkbox input "true"
click at [563, 46] on button "OK" at bounding box center [550, 47] width 25 height 18
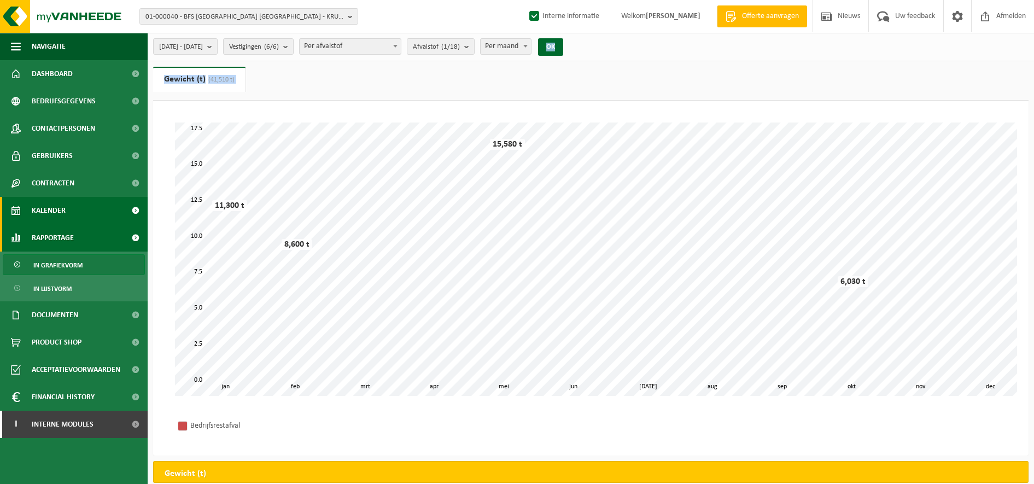
click at [80, 205] on link "Kalender" at bounding box center [74, 210] width 148 height 27
